Goal: Task Accomplishment & Management: Use online tool/utility

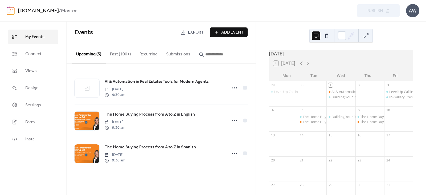
click at [34, 37] on span "My Events" at bounding box center [34, 37] width 19 height 6
click at [49, 9] on link "[DOMAIN_NAME]" at bounding box center [38, 11] width 41 height 10
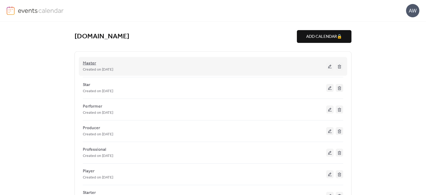
click at [88, 61] on span "Master" at bounding box center [89, 63] width 13 height 6
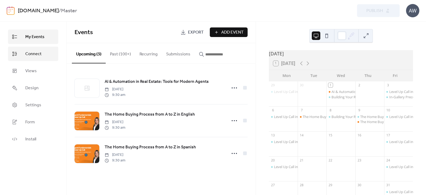
click at [31, 55] on span "Connect" at bounding box center [33, 54] width 16 height 6
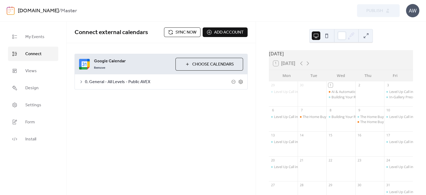
click at [174, 34] on button "Sync now" at bounding box center [182, 32] width 36 height 10
click at [140, 149] on div "Connect external calendars Sync now Add account Google Calendar Remove Choose C…" at bounding box center [161, 108] width 189 height 173
click at [41, 10] on link "[DOMAIN_NAME]" at bounding box center [38, 11] width 41 height 10
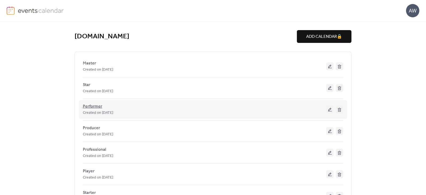
click at [91, 106] on span "Performer" at bounding box center [92, 106] width 19 height 6
